Goal: Communication & Community: Answer question/provide support

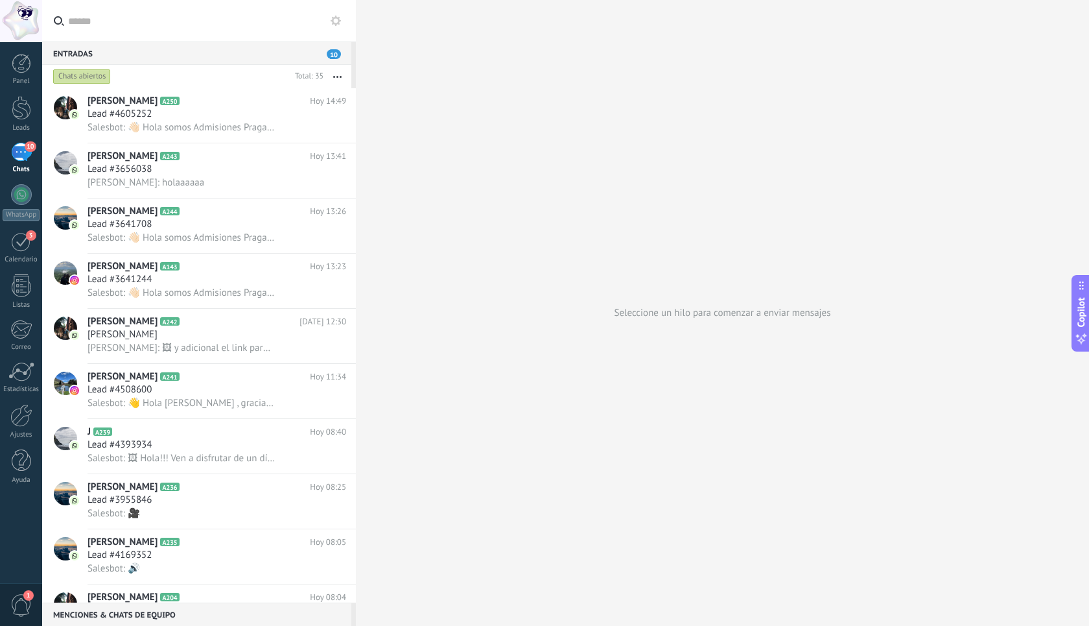
click at [268, 57] on div "Entradas 10" at bounding box center [196, 52] width 309 height 23
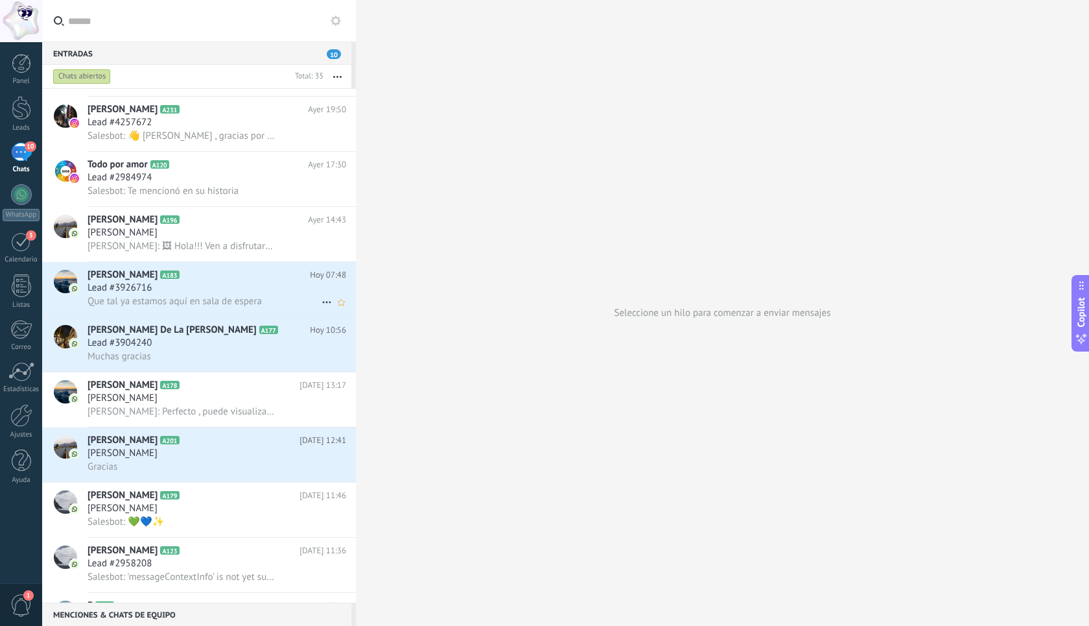
scroll to position [653, 0]
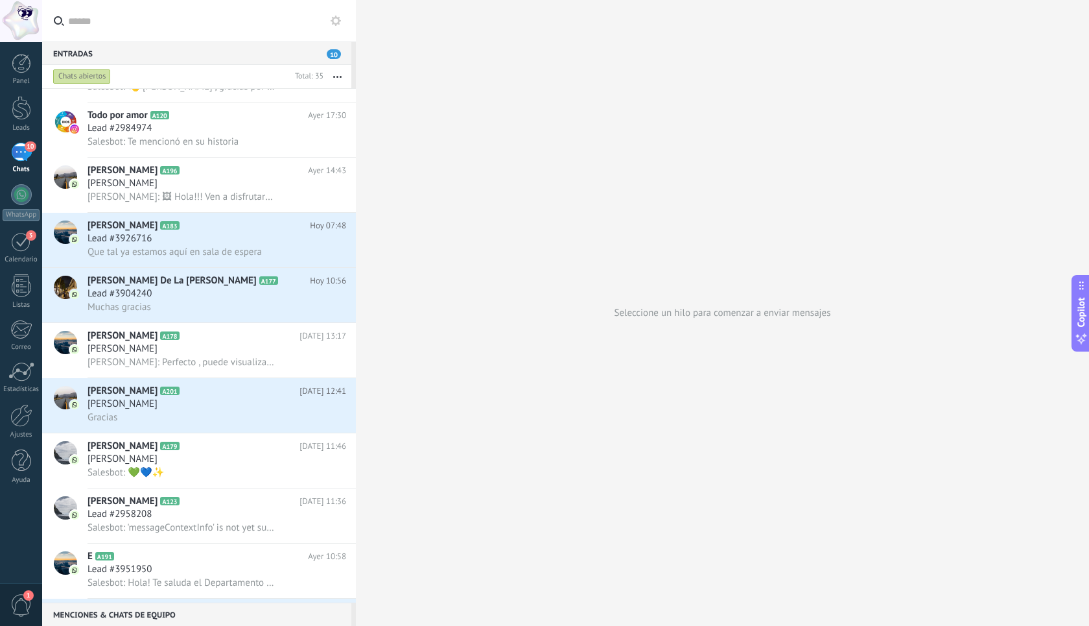
click at [19, 150] on div "10" at bounding box center [21, 152] width 21 height 19
click at [23, 156] on div "10" at bounding box center [21, 152] width 21 height 19
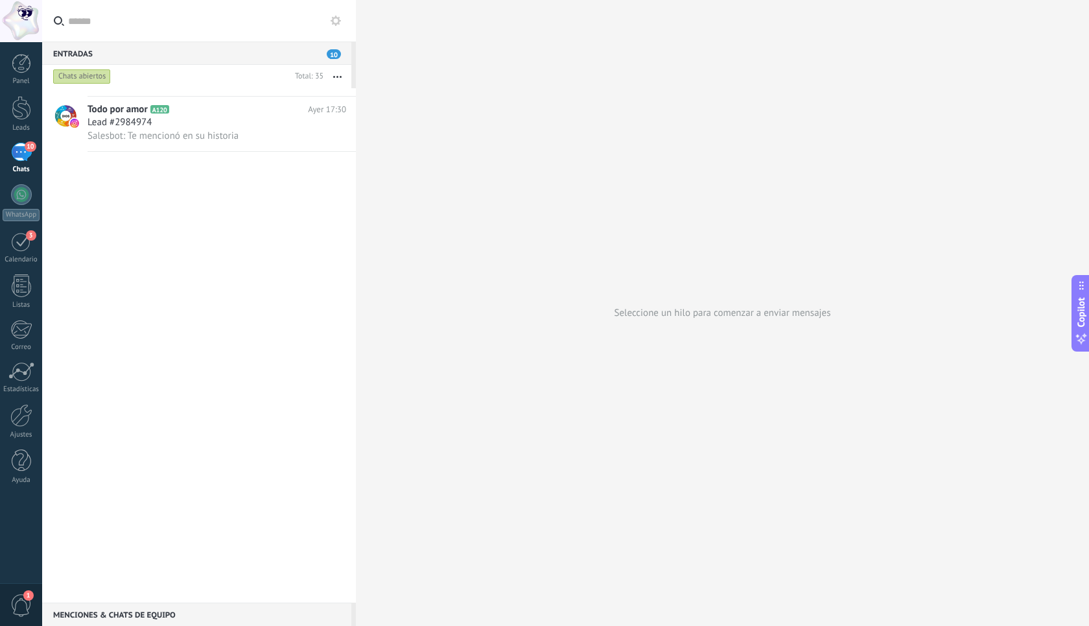
scroll to position [0, 0]
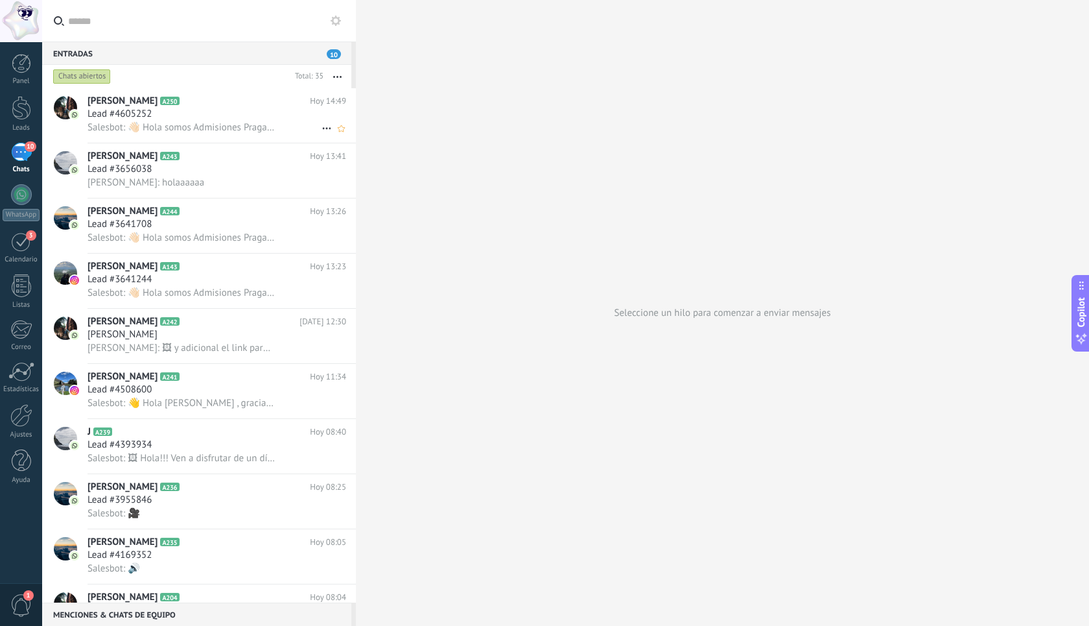
click at [241, 123] on span "Salesbot: 👋🏻 Hola somos Admisiones Praga gracias por tu mensaje. *Escribe 1️⃣ p…" at bounding box center [181, 127] width 187 height 12
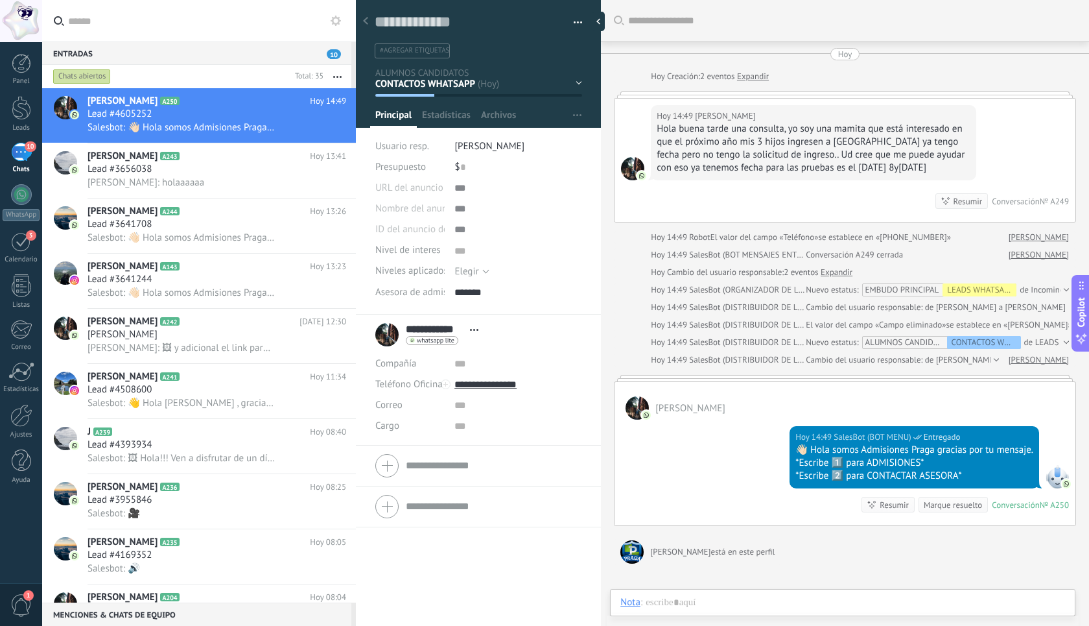
scroll to position [152, 0]
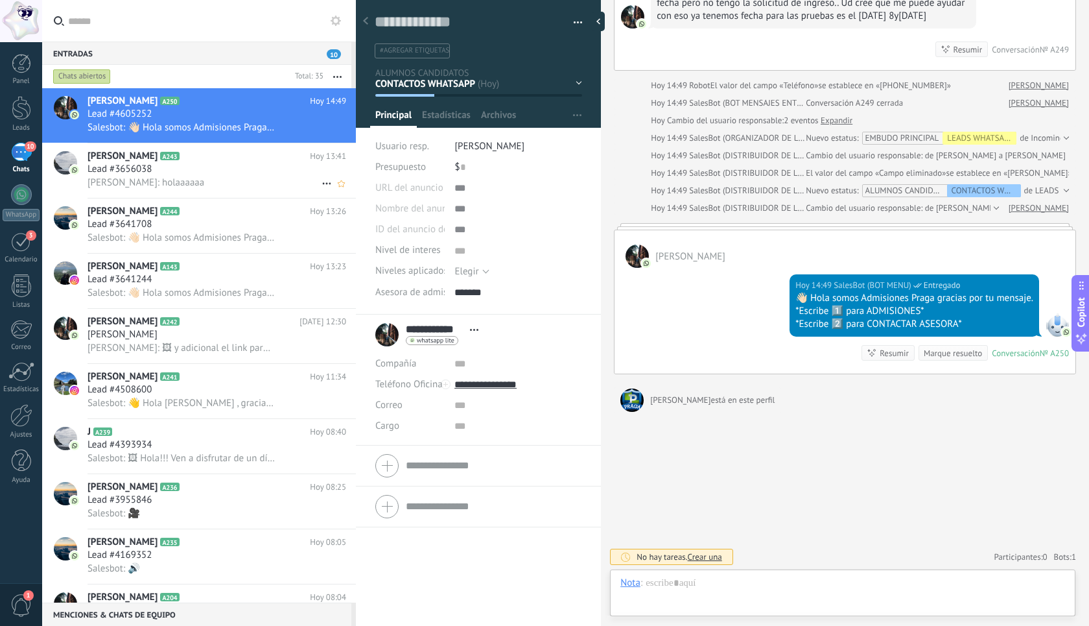
click at [212, 180] on div "[PERSON_NAME]: holaaaaaa" at bounding box center [217, 183] width 259 height 14
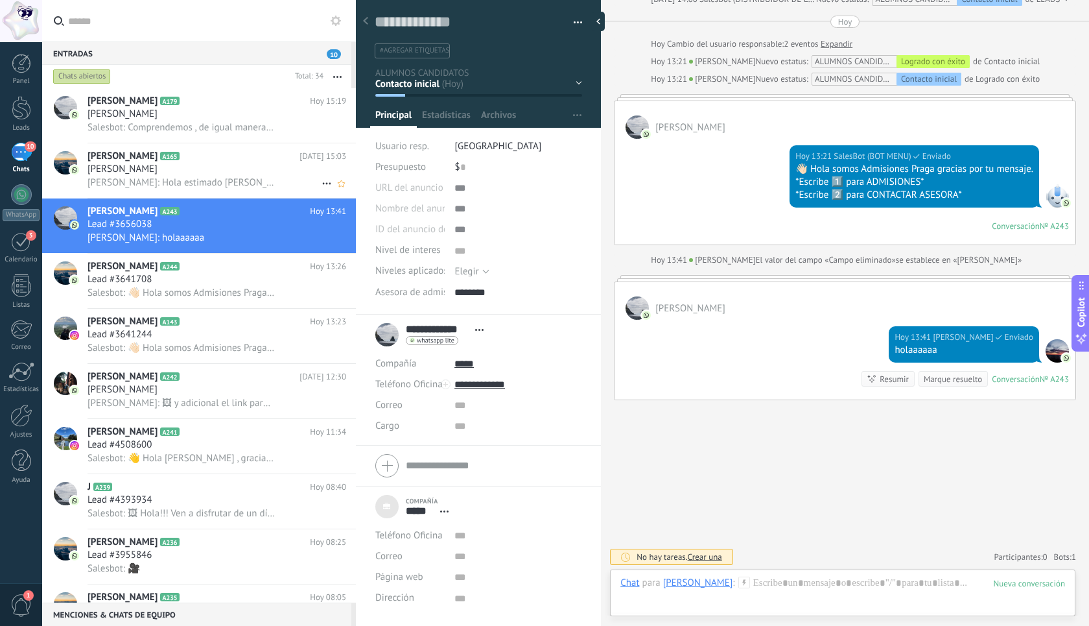
click at [222, 198] on div "[PERSON_NAME] A165 [DATE] 15:03 [PERSON_NAME] [PERSON_NAME]: Hola estimado [PER…" at bounding box center [222, 170] width 268 height 54
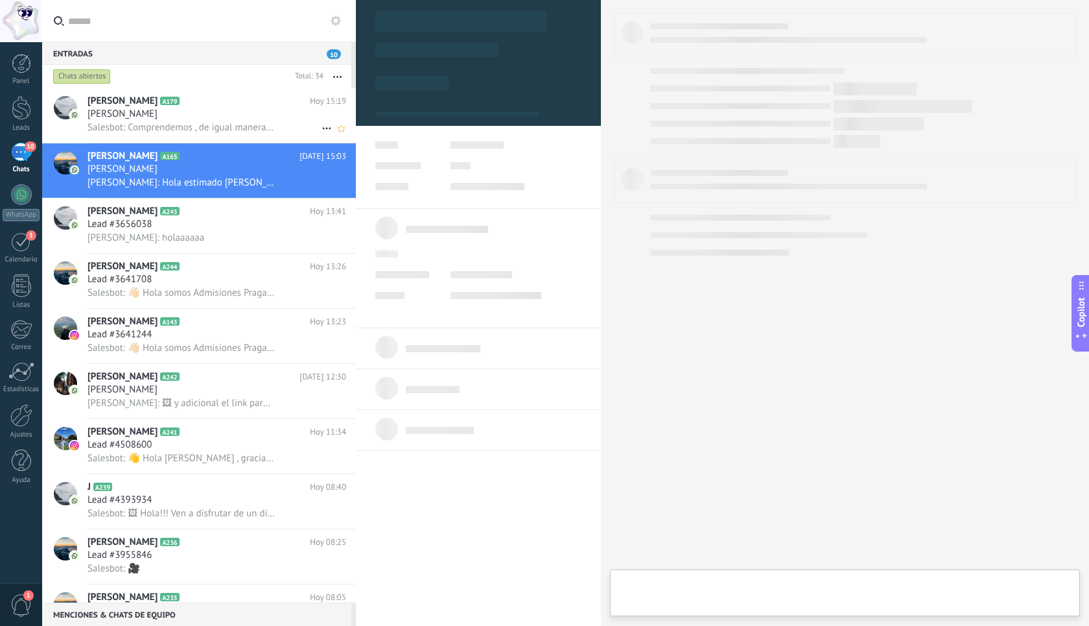
click at [239, 119] on div "[PERSON_NAME]" at bounding box center [217, 114] width 259 height 13
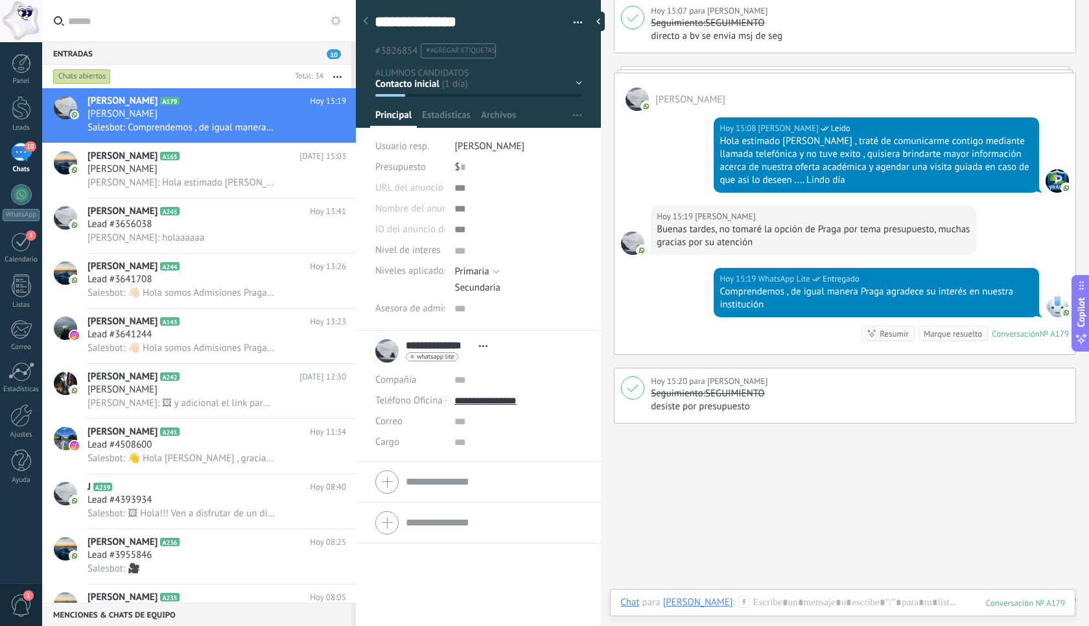
scroll to position [1072, 0]
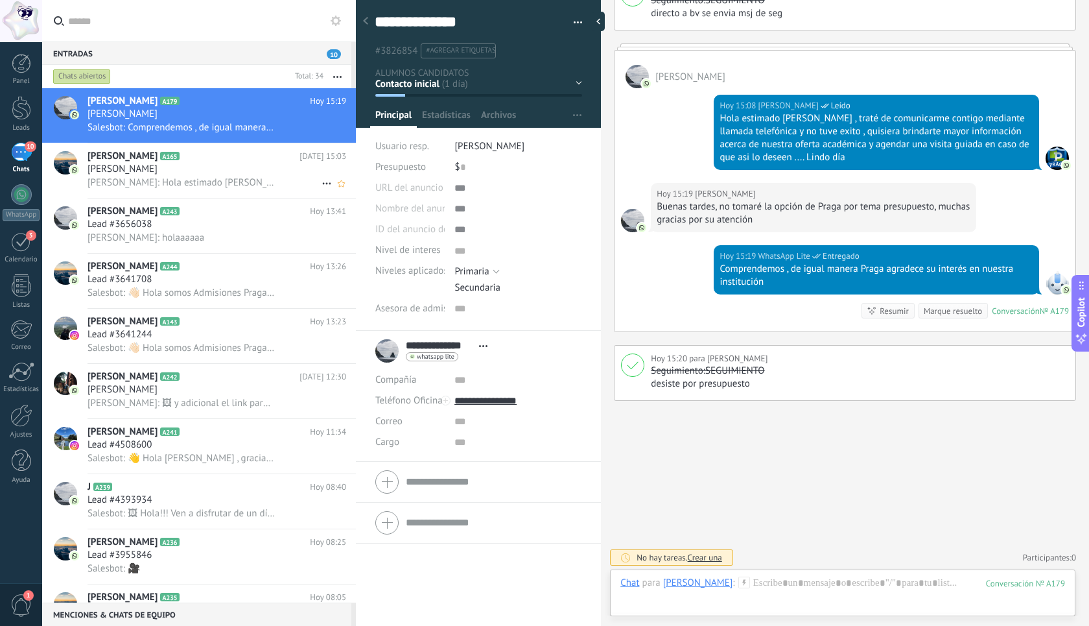
click at [224, 176] on div "[PERSON_NAME]" at bounding box center [217, 169] width 259 height 13
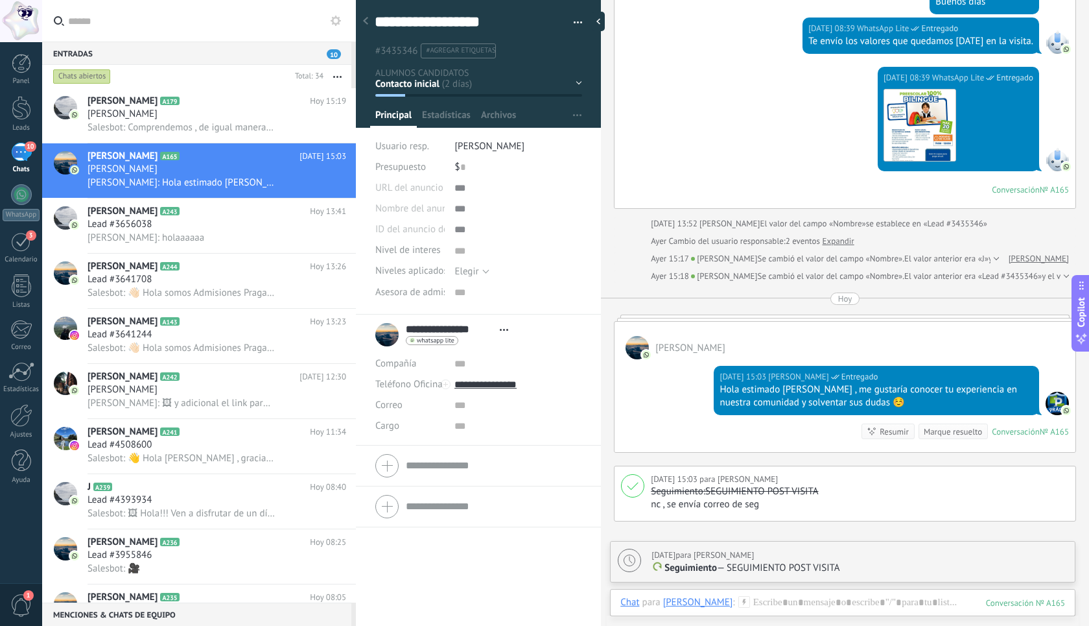
scroll to position [1932, 0]
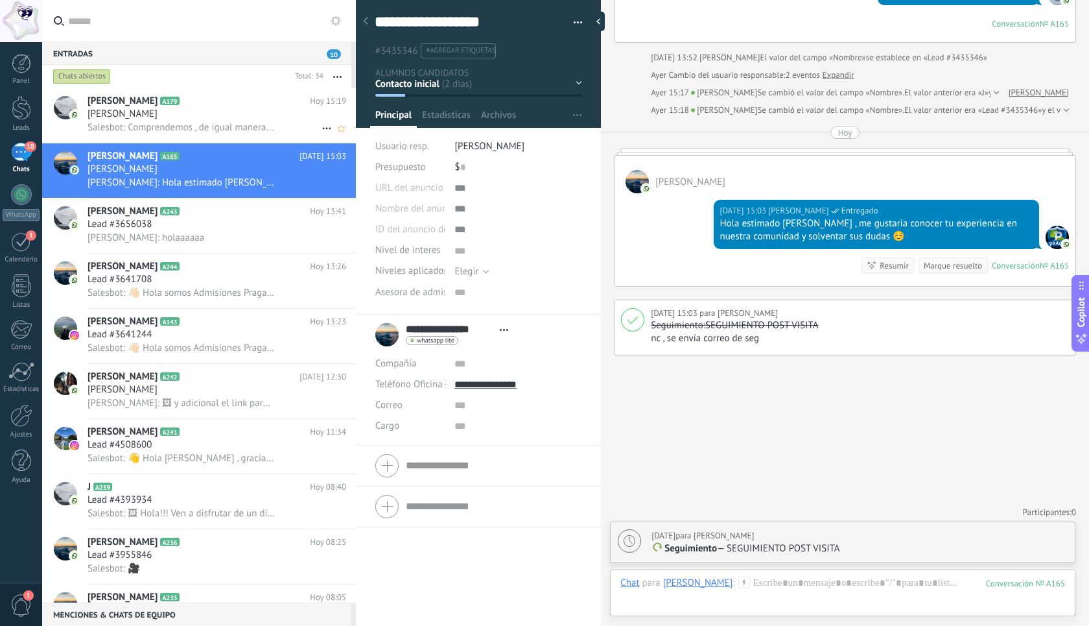
click at [217, 112] on div "[PERSON_NAME]" at bounding box center [217, 114] width 259 height 13
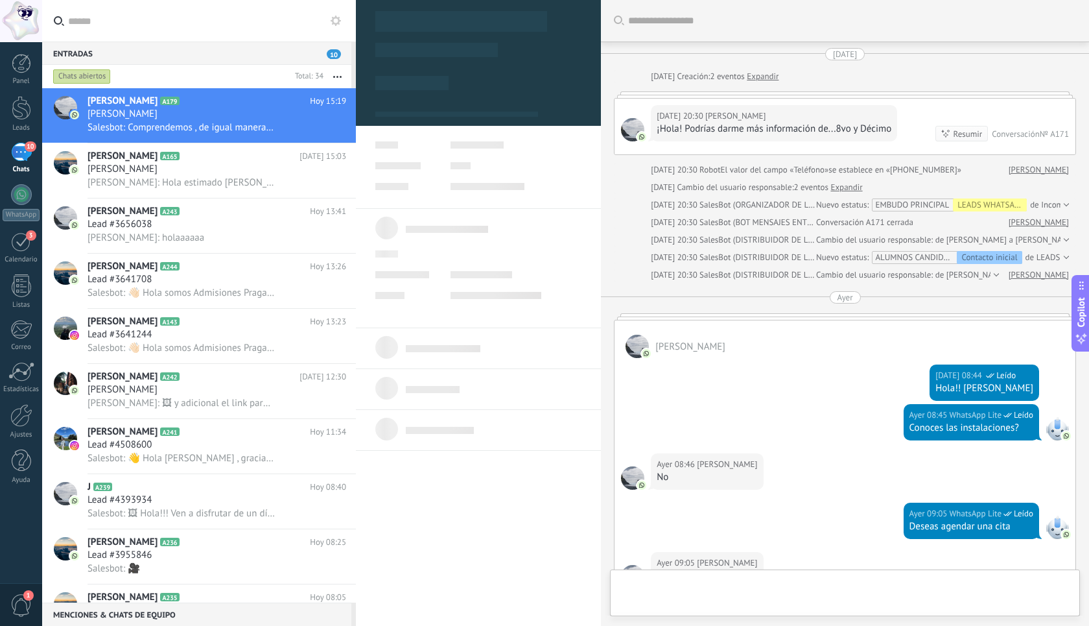
type textarea "***"
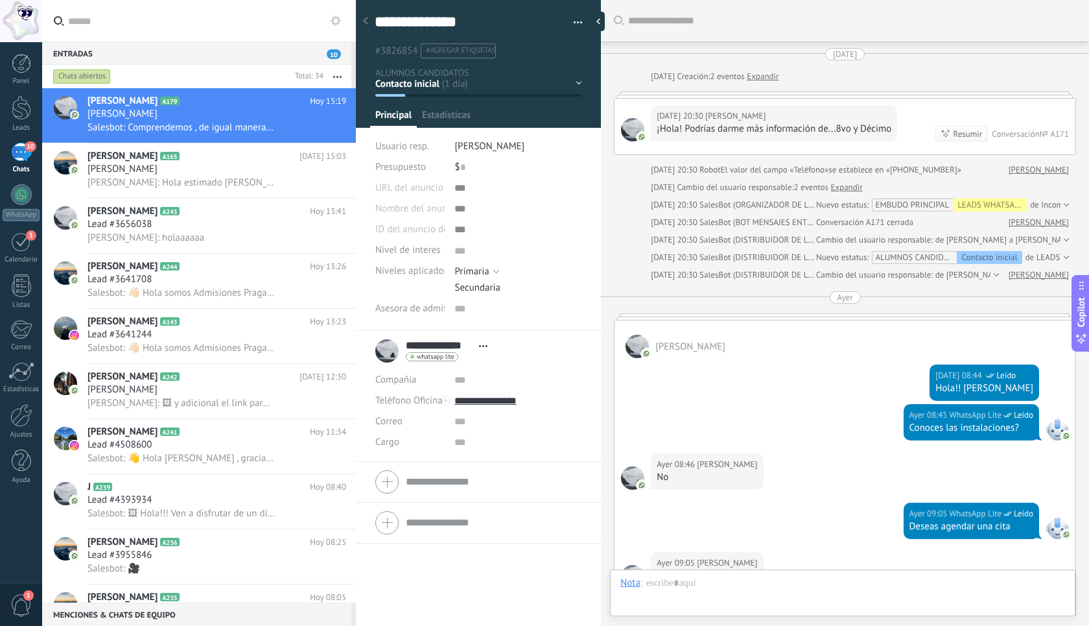
scroll to position [13, 0]
